Goal: Task Accomplishment & Management: Use online tool/utility

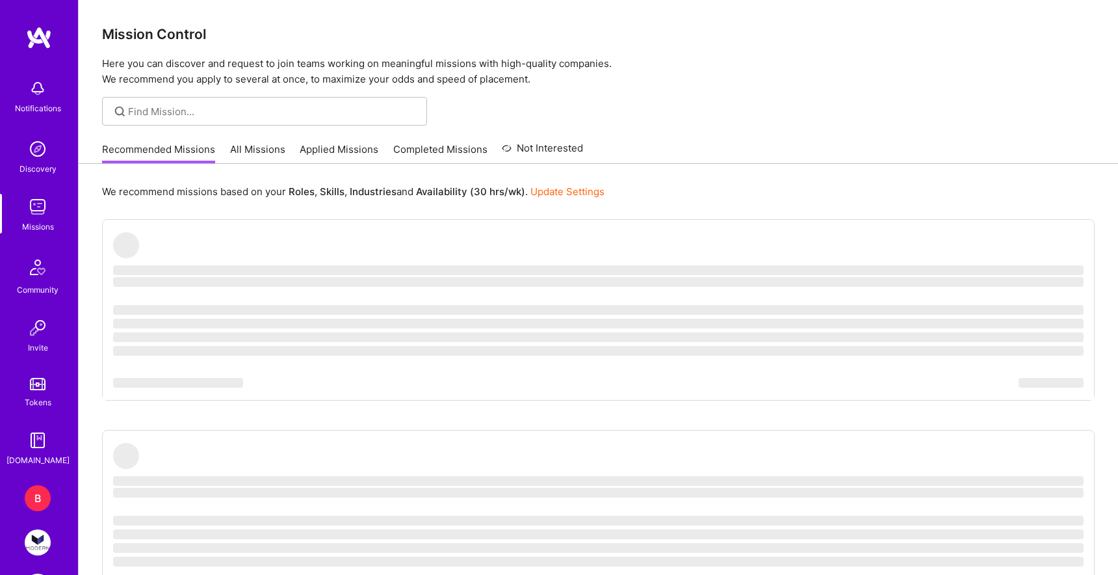
click at [36, 494] on div "B" at bounding box center [38, 498] width 26 height 26
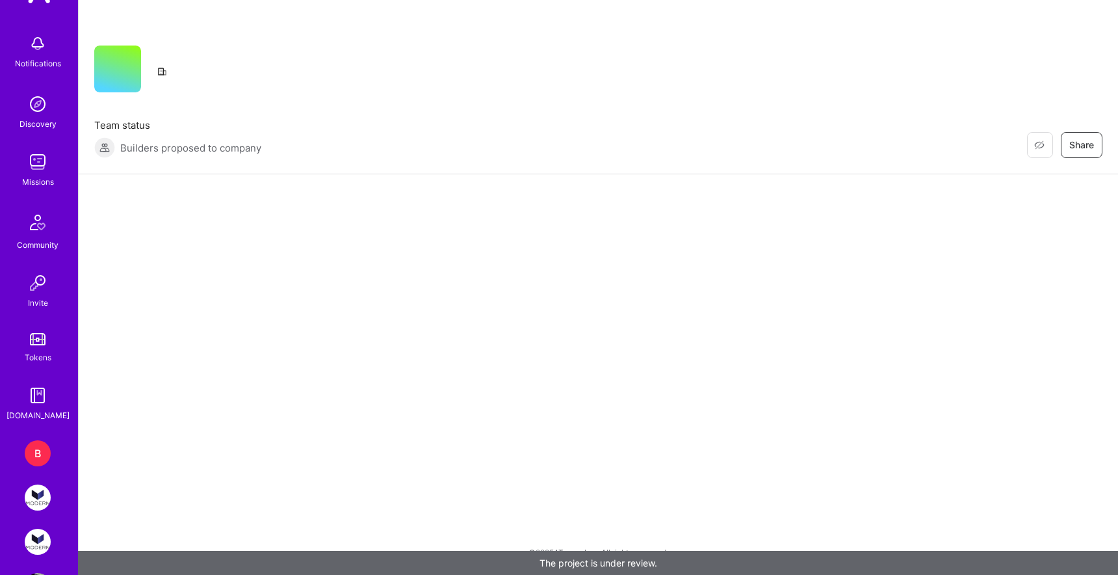
scroll to position [95, 0]
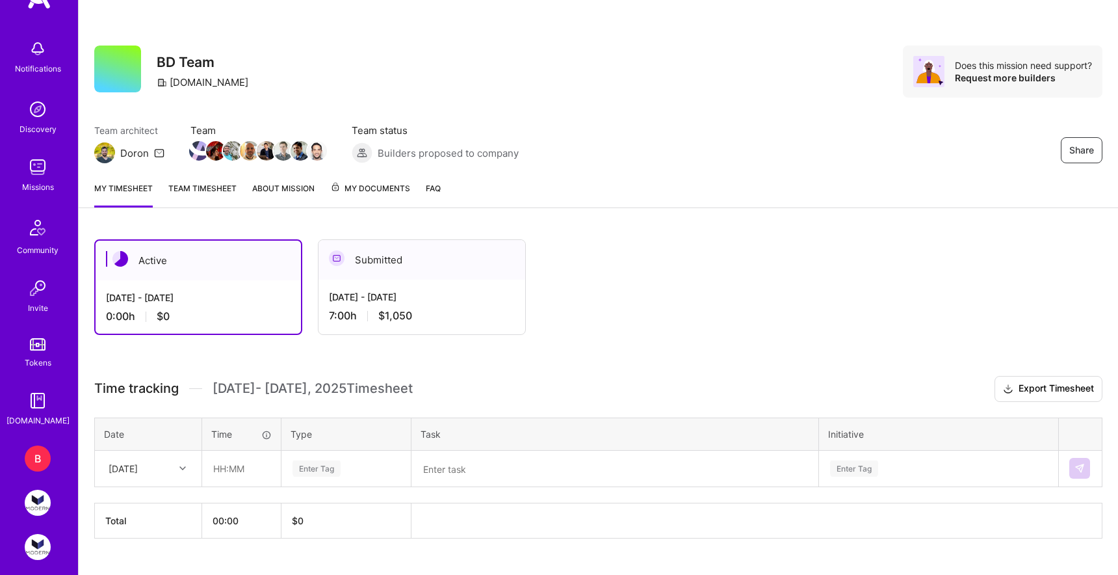
scroll to position [95, 0]
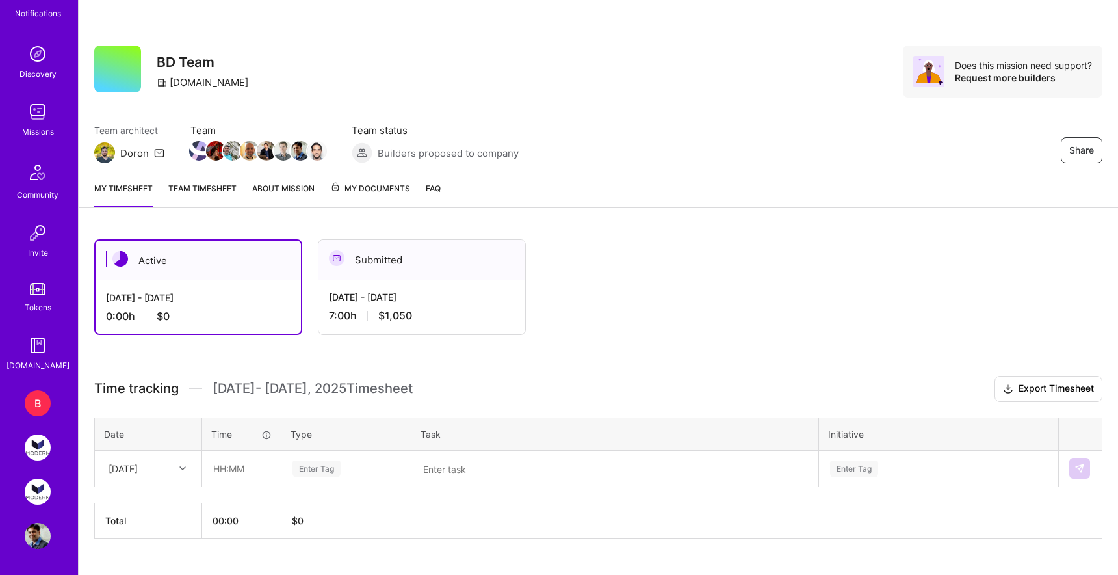
click at [37, 454] on img at bounding box center [38, 447] width 26 height 26
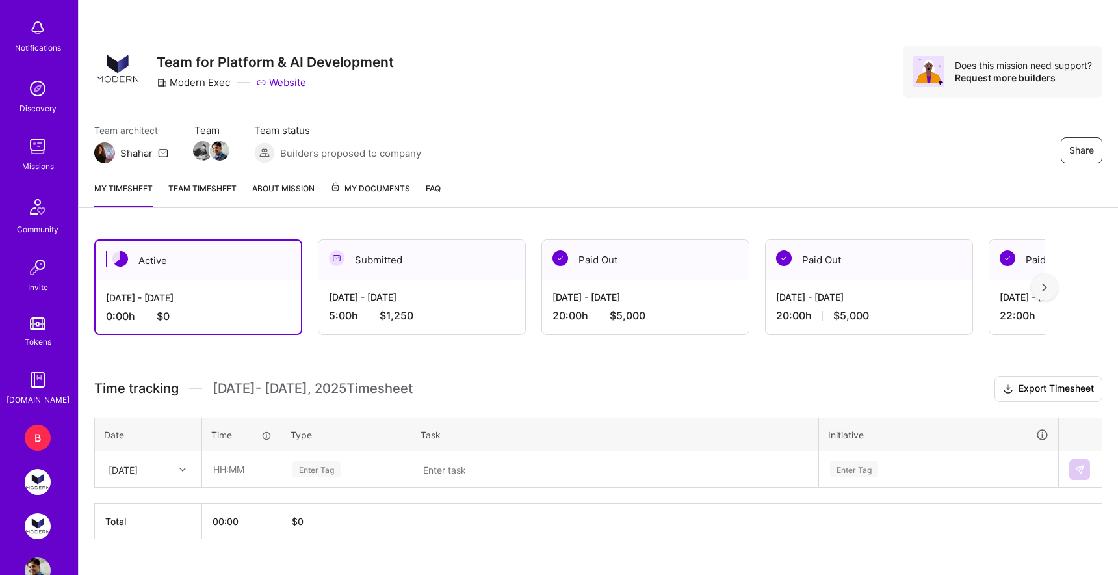
scroll to position [95, 0]
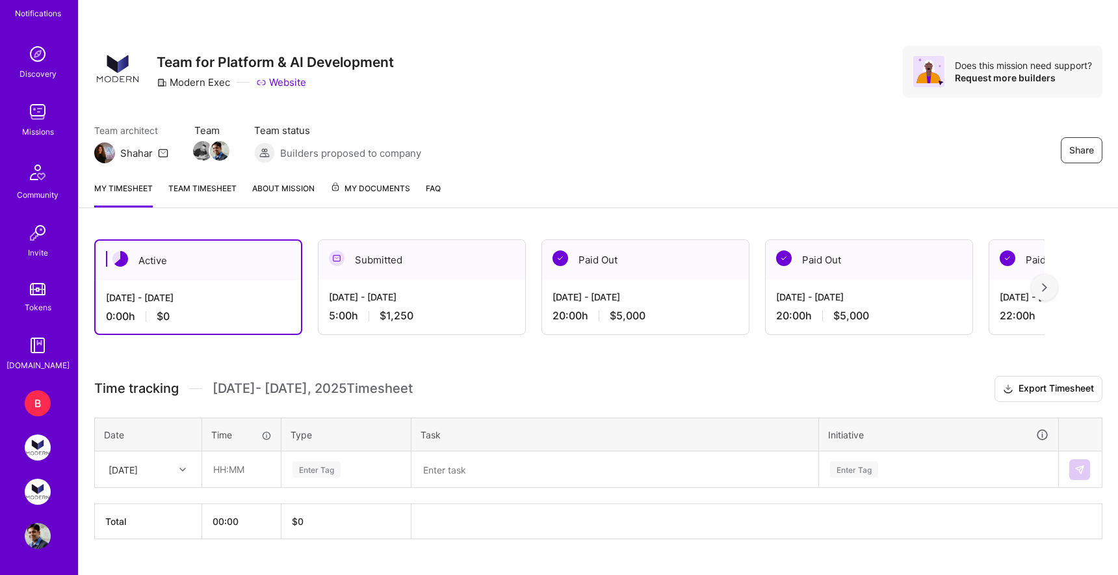
click at [37, 445] on img at bounding box center [38, 447] width 26 height 26
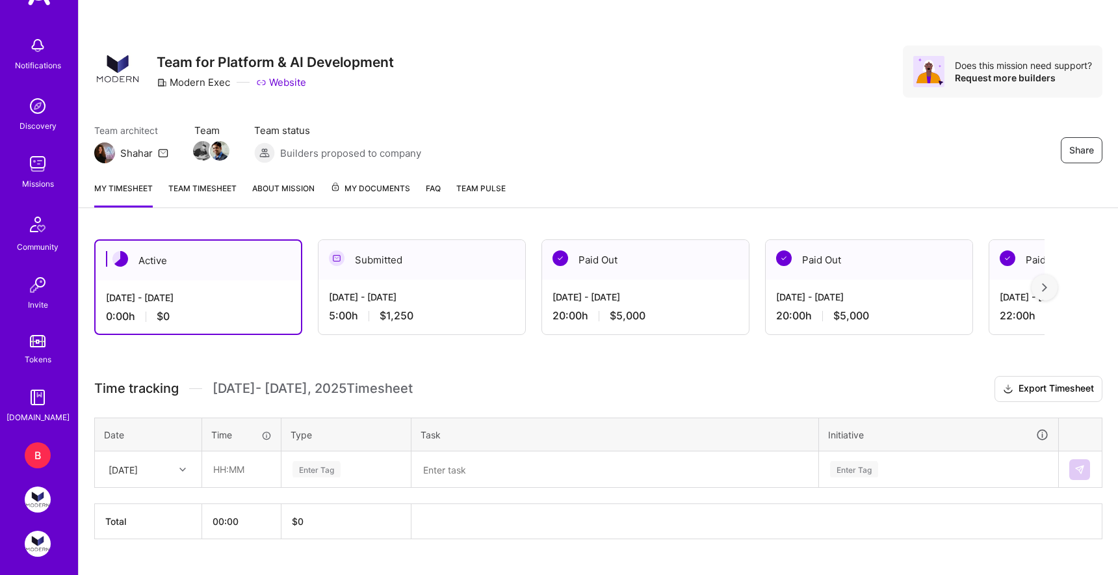
scroll to position [95, 0]
